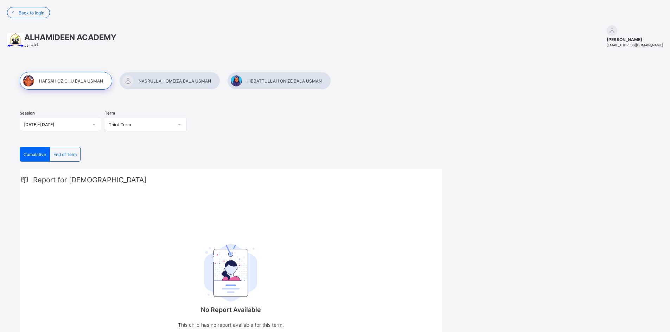
click at [80, 83] on div at bounding box center [66, 81] width 92 height 18
click at [332, 137] on div "Session [DATE]-[DATE] Term Third Term" at bounding box center [231, 125] width 422 height 43
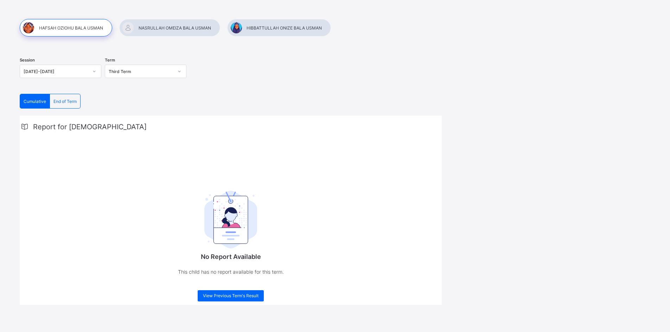
scroll to position [54, 0]
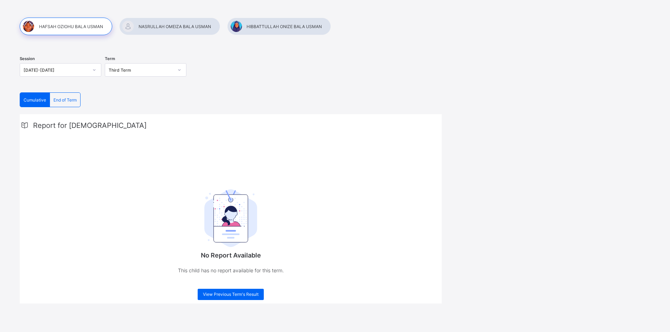
click at [155, 101] on div "Cumulative End of Term Cumulative End of Term Report for HAFSAH No Report Avail…" at bounding box center [231, 197] width 422 height 211
click at [212, 76] on div "Session [DATE]-[DATE] Term Third Term" at bounding box center [231, 70] width 422 height 43
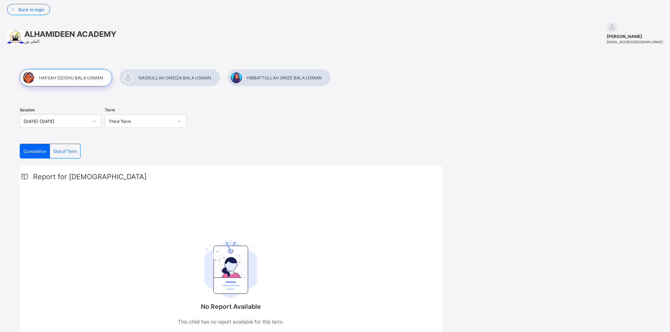
scroll to position [0, 0]
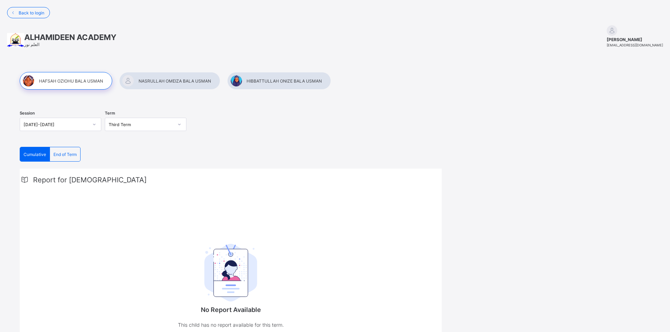
click at [37, 156] on span "Cumulative" at bounding box center [35, 154] width 22 height 5
click at [64, 156] on span "End of Term" at bounding box center [64, 154] width 23 height 5
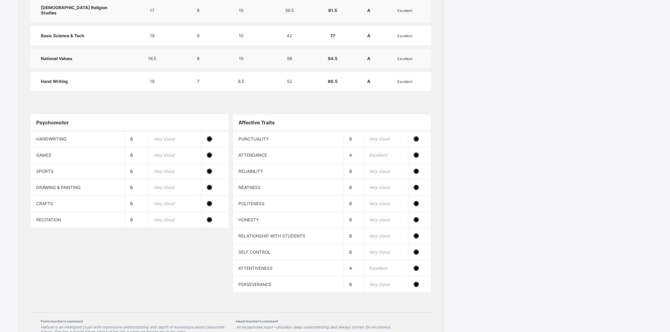
scroll to position [633, 0]
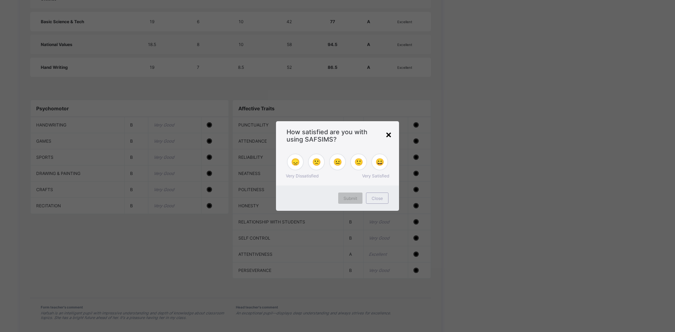
click at [390, 134] on div "×" at bounding box center [388, 134] width 7 height 12
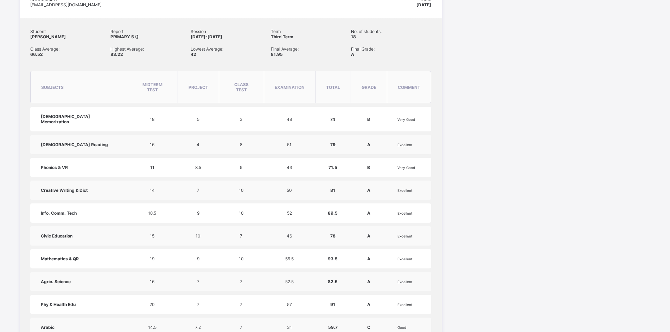
scroll to position [239, 0]
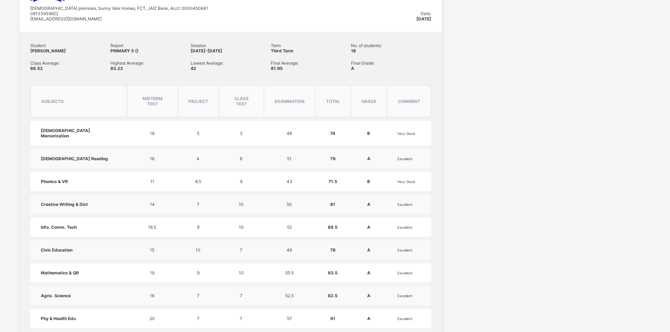
click at [511, 134] on div "Session [DATE]-[DATE] Term Third Term Cumulative End of Term Cumulative End of …" at bounding box center [334, 291] width 655 height 937
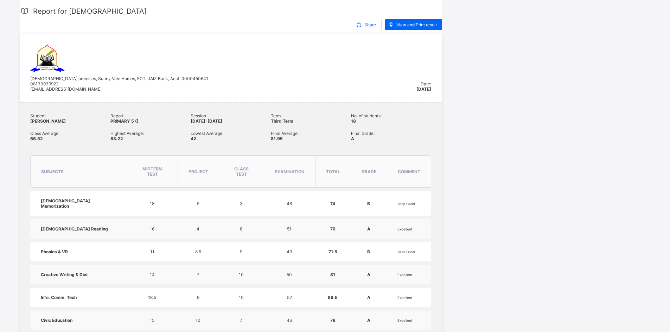
scroll to position [141, 0]
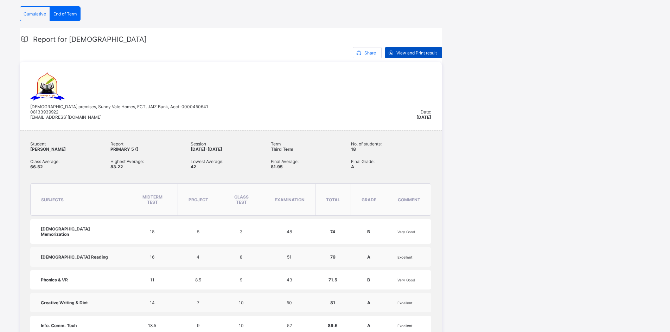
click at [417, 52] on span "View and Print result" at bounding box center [416, 52] width 40 height 5
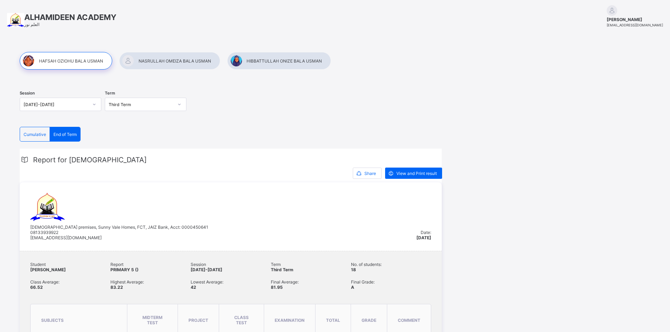
scroll to position [14, 0]
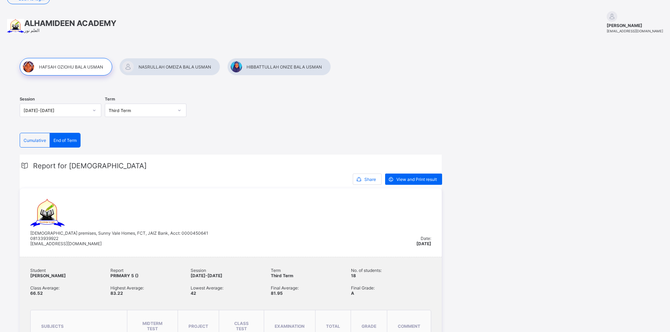
click at [177, 65] on div at bounding box center [169, 67] width 101 height 18
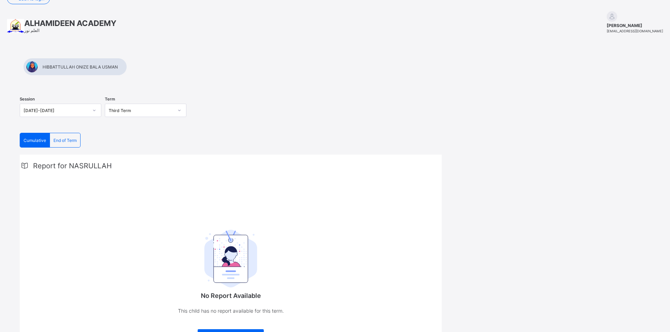
click at [66, 138] on span "End of Term" at bounding box center [64, 140] width 23 height 5
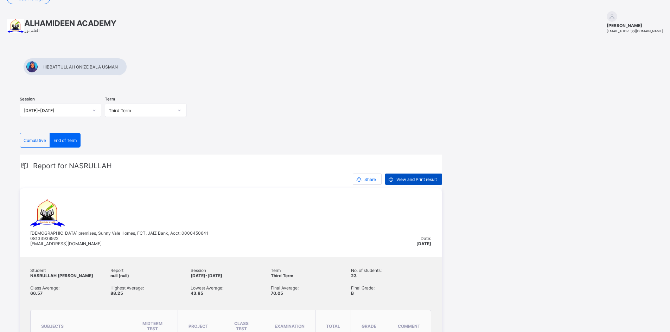
click at [407, 178] on span "View and Print result" at bounding box center [416, 179] width 40 height 5
click at [127, 68] on div at bounding box center [75, 67] width 104 height 18
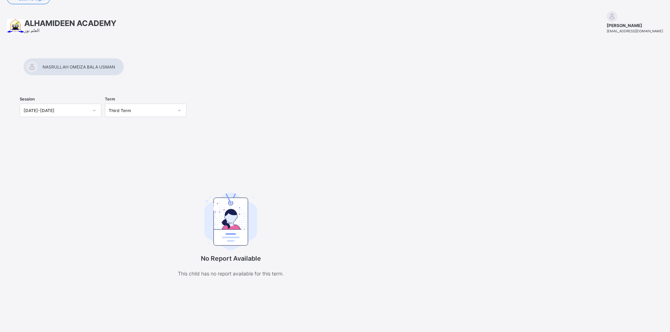
click at [603, 176] on div "Session [DATE]-[DATE] Term Third Term No Report Available This child has no rep…" at bounding box center [334, 174] width 655 height 255
click at [284, 76] on div at bounding box center [335, 76] width 630 height 0
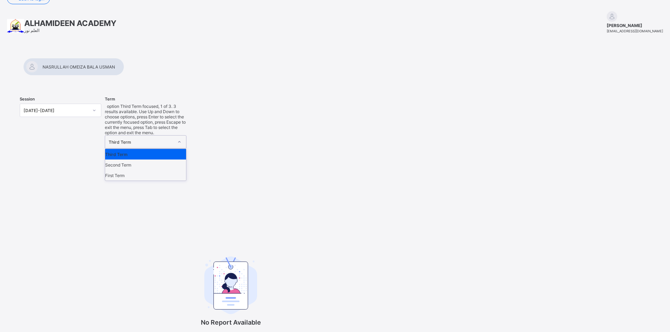
click at [148, 140] on div "Third Term" at bounding box center [141, 142] width 65 height 5
click at [130, 149] on div "Third Term" at bounding box center [145, 154] width 81 height 11
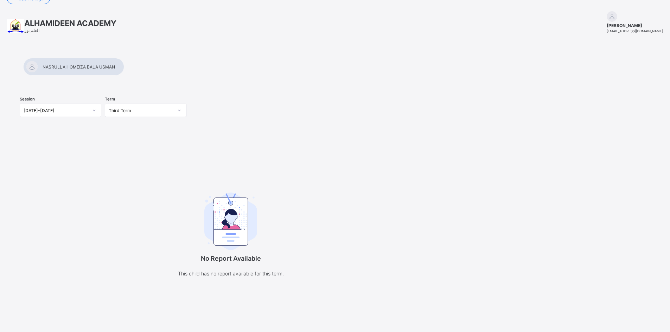
click at [124, 69] on div at bounding box center [73, 67] width 101 height 18
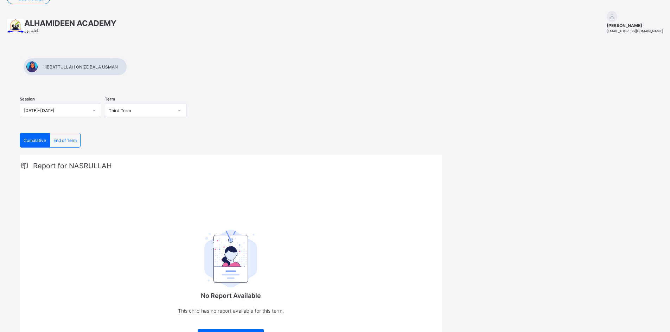
click at [127, 69] on div at bounding box center [75, 67] width 104 height 18
click at [63, 139] on span "End of Term" at bounding box center [64, 140] width 23 height 5
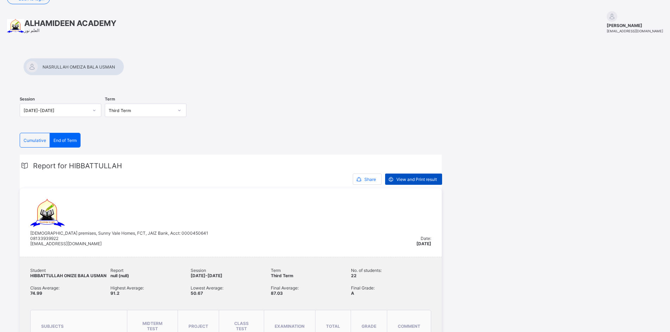
click at [407, 179] on span "View and Print result" at bounding box center [416, 179] width 40 height 5
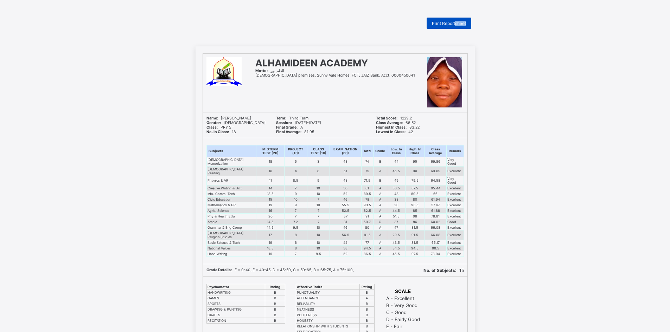
drag, startPoint x: 587, startPoint y: 32, endPoint x: 457, endPoint y: 25, distance: 130.2
click at [457, 25] on div "Print Reportsheet ALHAMIDEEN ACADEMY Motto: العلم نور Mosque premises, Sunny Va…" at bounding box center [335, 227] width 670 height 419
click at [457, 25] on span "Print Reportsheet" at bounding box center [449, 23] width 34 height 5
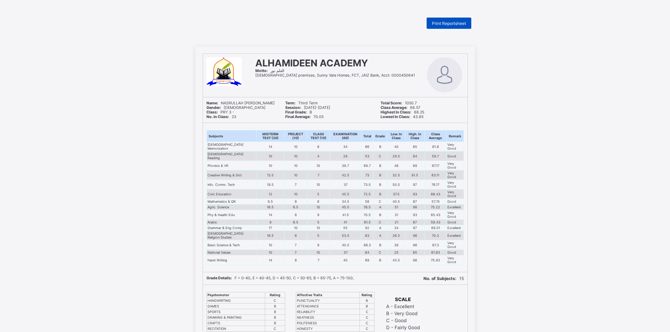
click at [445, 22] on span "Print Reportsheet" at bounding box center [449, 23] width 34 height 5
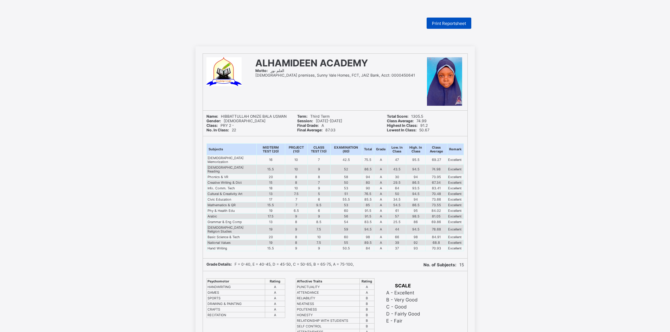
click at [455, 24] on span "Print Reportsheet" at bounding box center [449, 23] width 34 height 5
